Goal: Task Accomplishment & Management: Use online tool/utility

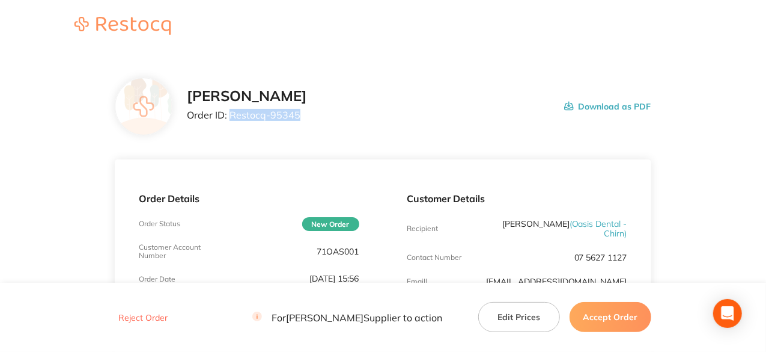
drag, startPoint x: 297, startPoint y: 112, endPoint x: 231, endPoint y: 111, distance: 66.1
click at [231, 111] on p "Order ID: Restocq- 95345" at bounding box center [247, 114] width 120 height 11
copy p "Restocq- 95345"
click at [626, 319] on button "Accept Order" at bounding box center [611, 317] width 82 height 30
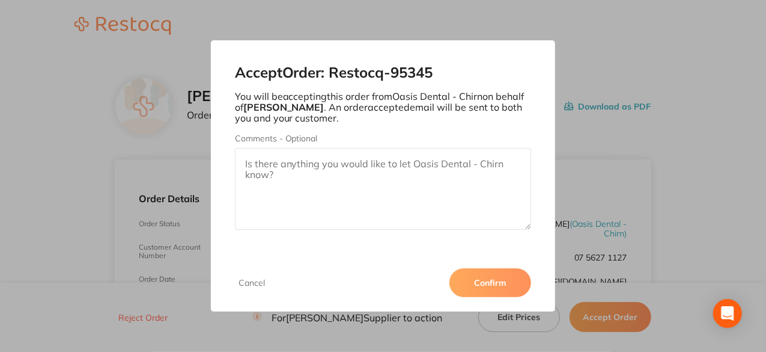
click at [506, 277] on button "Confirm" at bounding box center [491, 282] width 82 height 29
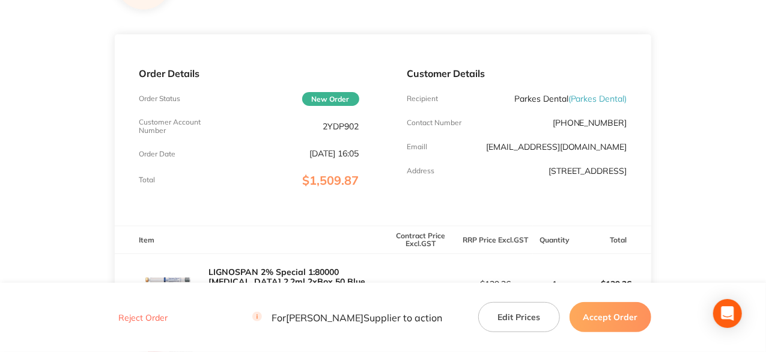
scroll to position [60, 0]
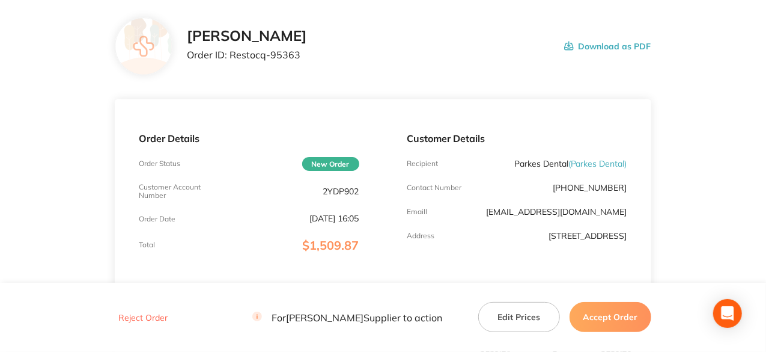
click at [620, 321] on button "Accept Order" at bounding box center [611, 317] width 82 height 30
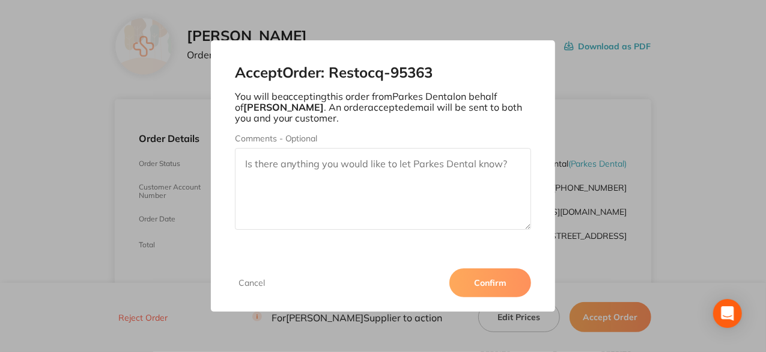
click at [492, 286] on button "Confirm" at bounding box center [491, 282] width 82 height 29
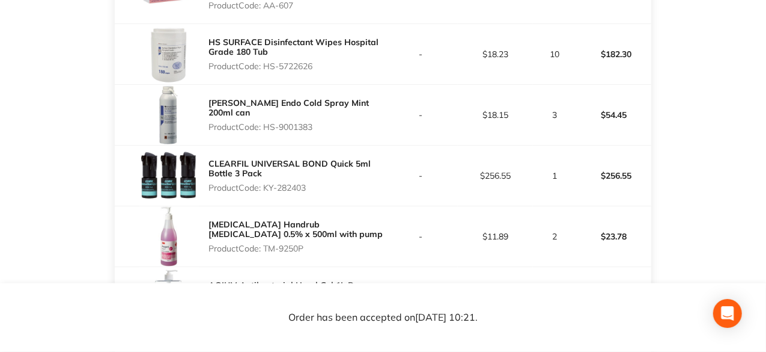
scroll to position [842, 0]
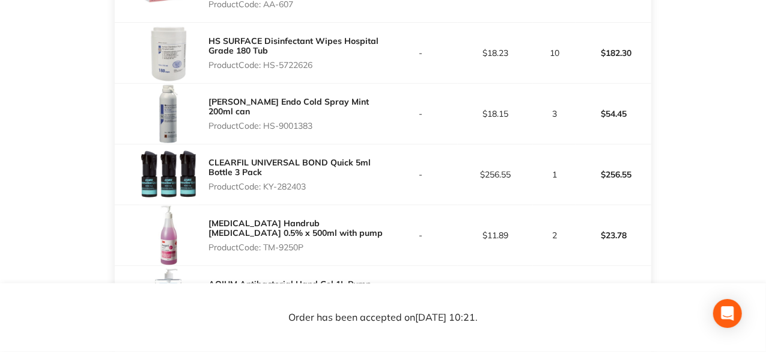
drag, startPoint x: 308, startPoint y: 185, endPoint x: 267, endPoint y: 185, distance: 40.9
click at [267, 185] on p "Product Code: KY-282403" at bounding box center [296, 187] width 174 height 10
copy p "KY-282403"
